Goal: Task Accomplishment & Management: Manage account settings

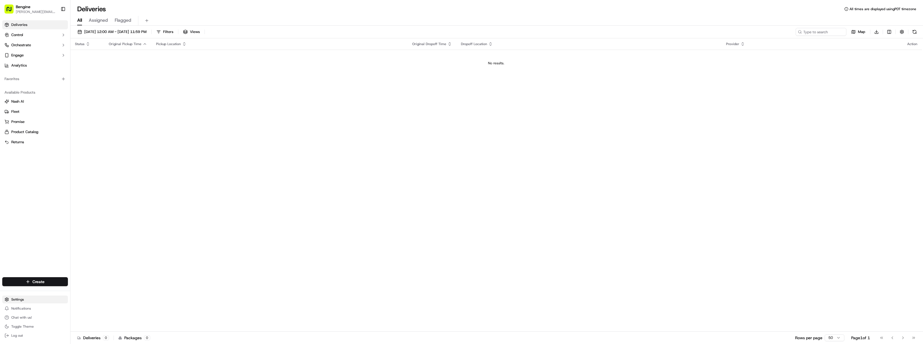
click at [22, 299] on html "[PERSON_NAME] [PERSON_NAME][EMAIL_ADDRESS][DOMAIN_NAME] Toggle Sidebar Deliveri…" at bounding box center [461, 172] width 923 height 344
click at [79, 314] on link "API Keys" at bounding box center [101, 314] width 63 height 8
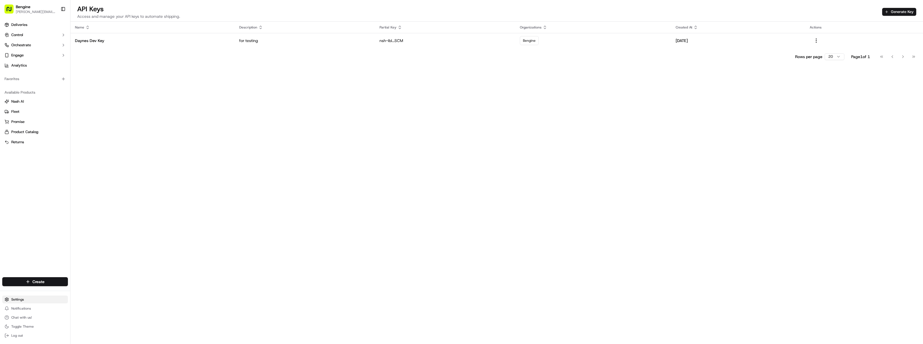
click at [29, 295] on html "Bengine andrew@bengine.co Toggle Sidebar Deliveries Control Orchestrate Engage …" at bounding box center [461, 172] width 923 height 344
click at [84, 306] on link "Webhooks" at bounding box center [101, 305] width 63 height 8
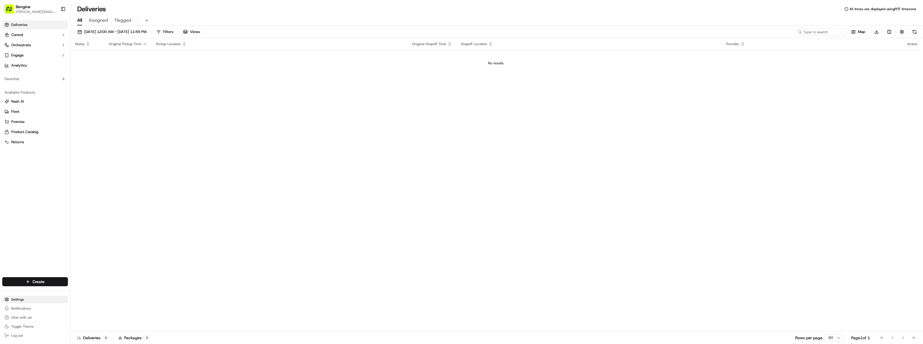
click at [27, 299] on html "[PERSON_NAME] [PERSON_NAME][EMAIL_ADDRESS][DOMAIN_NAME] Toggle Sidebar Deliveri…" at bounding box center [461, 172] width 923 height 344
click at [106, 231] on div "Members & Organization" at bounding box center [101, 230] width 63 height 8
click at [83, 239] on link "Organization" at bounding box center [101, 239] width 63 height 8
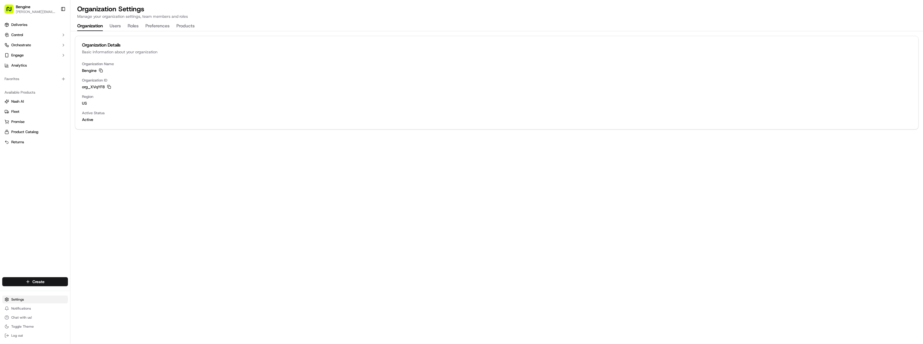
click at [27, 300] on html "[PERSON_NAME] [PERSON_NAME][EMAIL_ADDRESS][DOMAIN_NAME] Toggle Sidebar Deliveri…" at bounding box center [461, 172] width 923 height 344
click at [84, 263] on link "Preferences" at bounding box center [101, 264] width 63 height 8
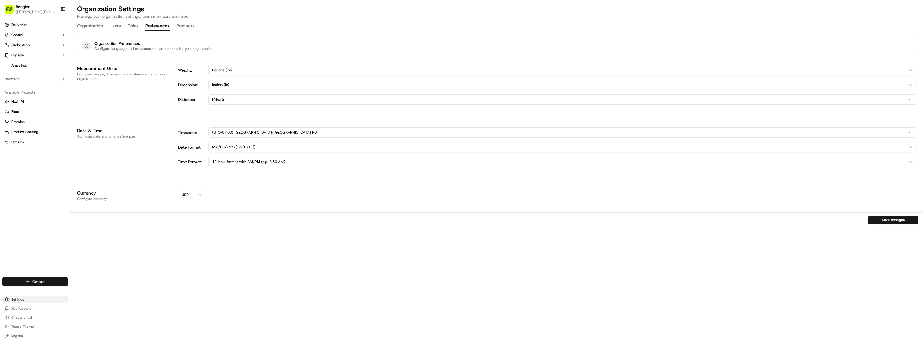
click at [29, 300] on html "[PERSON_NAME] [PERSON_NAME][EMAIL_ADDRESS][DOMAIN_NAME] Toggle Sidebar Deliveri…" at bounding box center [461, 172] width 923 height 344
